Goal: Check status

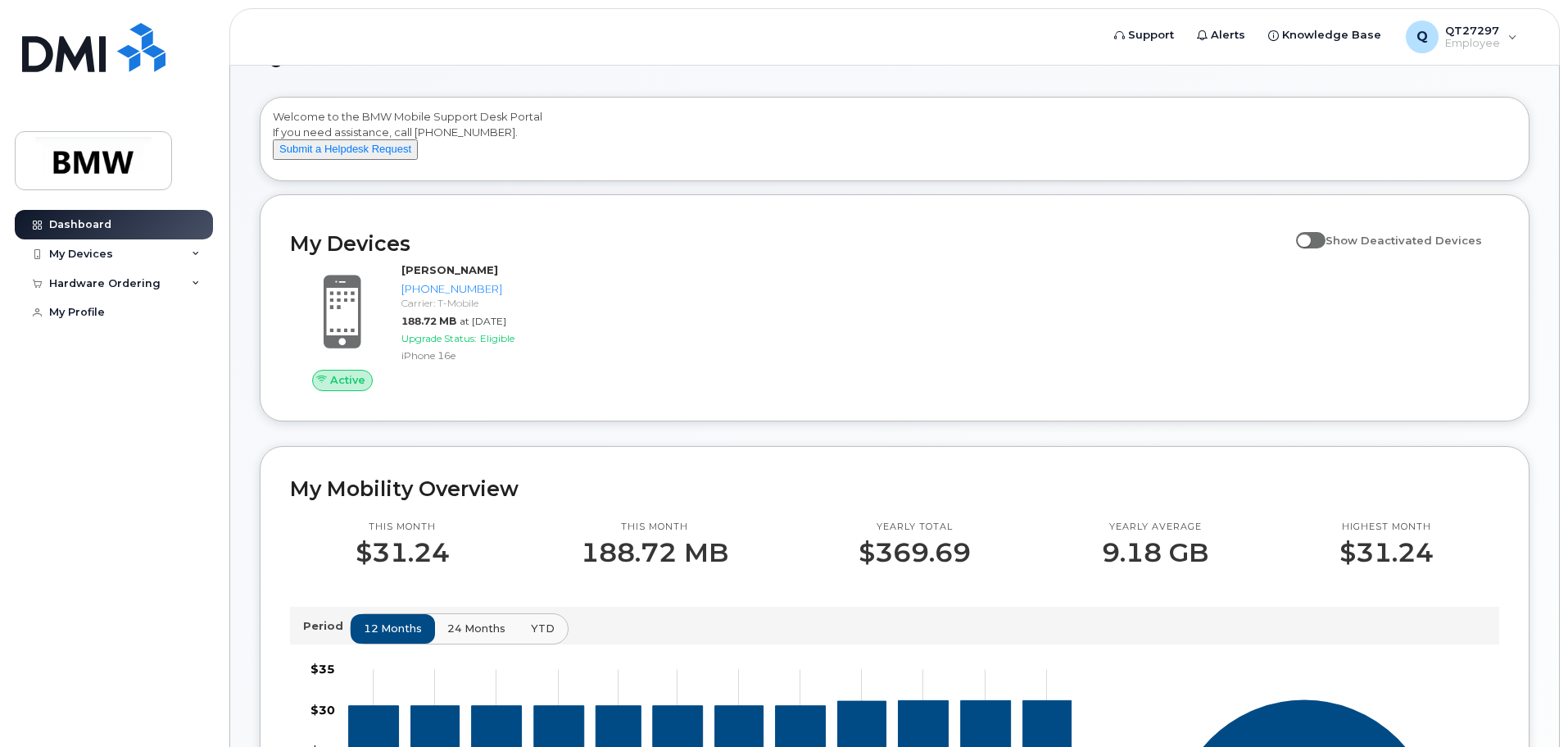
scroll to position [82, 0]
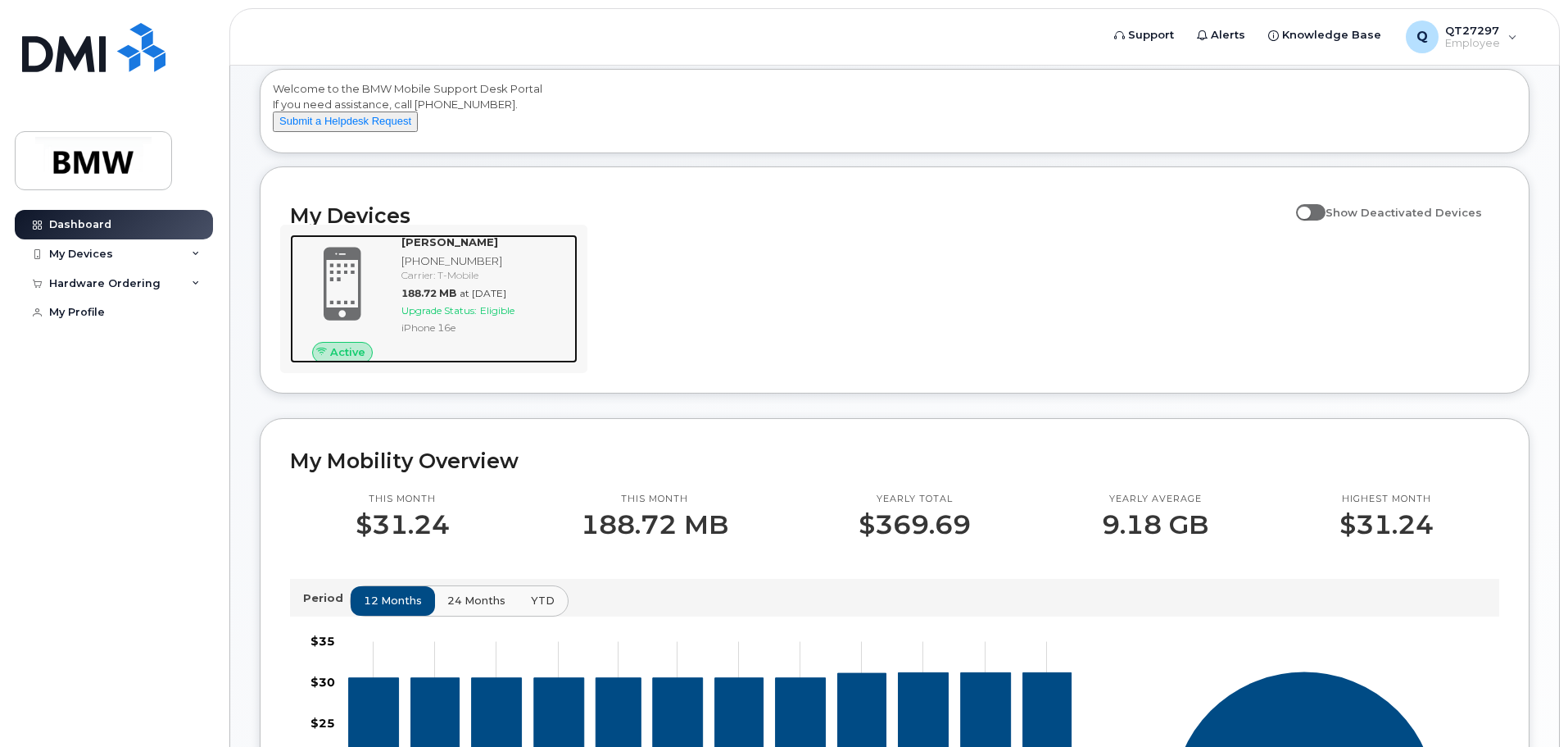
click at [536, 267] on div "[PERSON_NAME] [PHONE_NUMBER] Carrier: T-Mobile 188.72 MB at [DATE] Upgrade Stat…" at bounding box center [486, 298] width 182 height 128
